Goal: Information Seeking & Learning: Learn about a topic

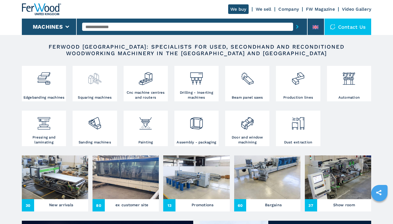
click at [96, 84] on img at bounding box center [95, 76] width 14 height 19
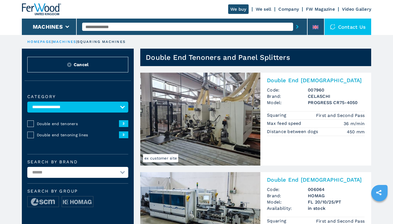
click at [287, 10] on link "Company" at bounding box center [288, 9] width 20 height 5
click at [286, 9] on link "Company" at bounding box center [288, 9] width 20 height 5
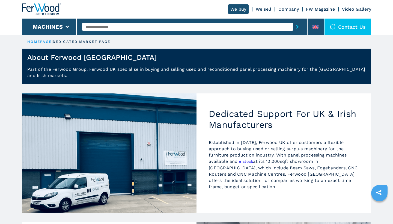
click at [262, 8] on link "We sell" at bounding box center [264, 9] width 16 height 5
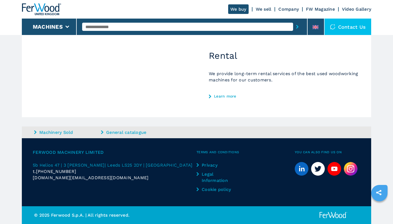
scroll to position [294, 0]
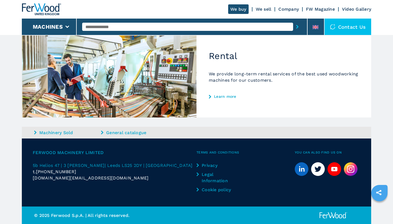
click at [224, 97] on link "Learn more" at bounding box center [284, 96] width 150 height 4
click at [223, 96] on link "Learn more" at bounding box center [284, 96] width 150 height 4
